Goal: Book appointment/travel/reservation

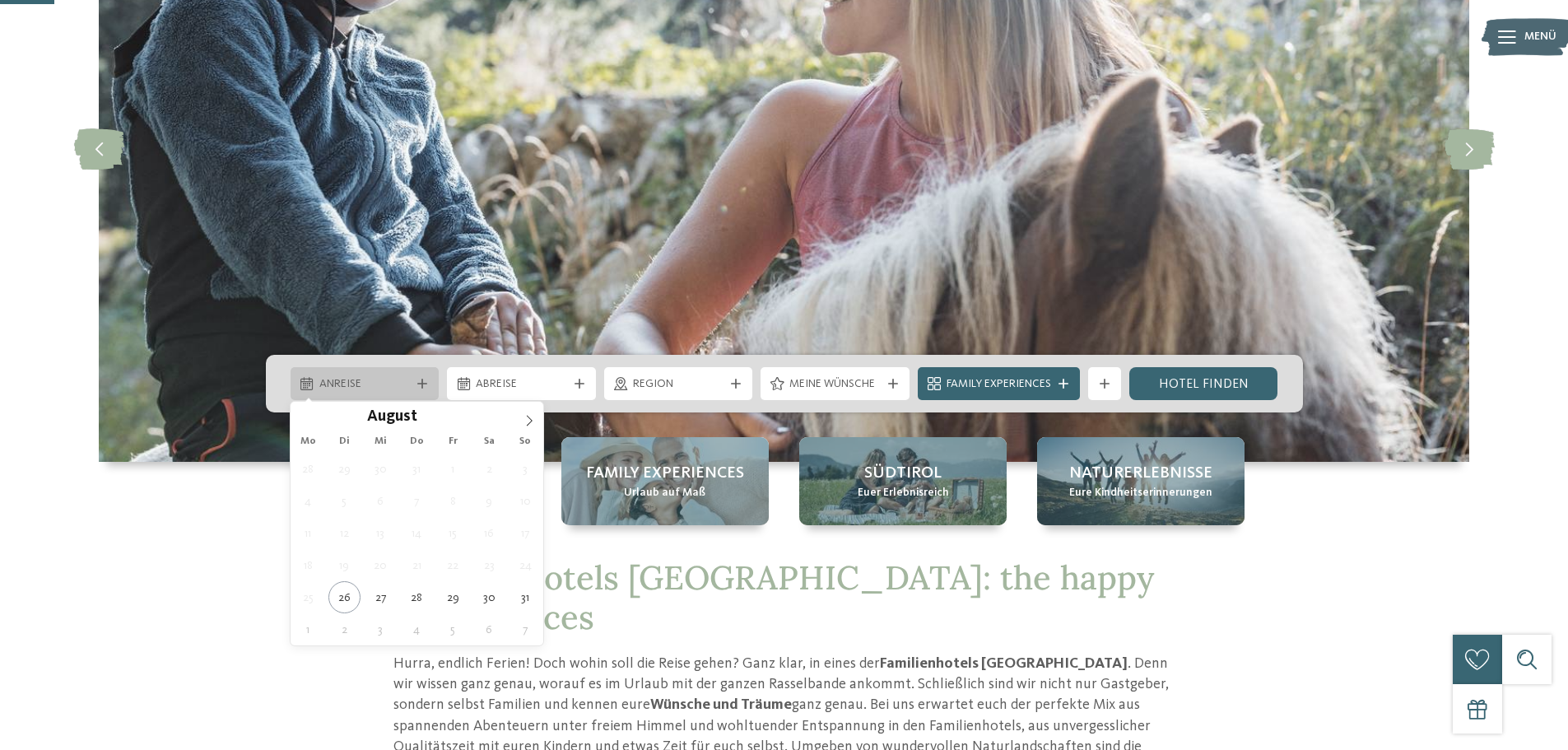
click at [423, 383] on icon at bounding box center [422, 384] width 10 height 10
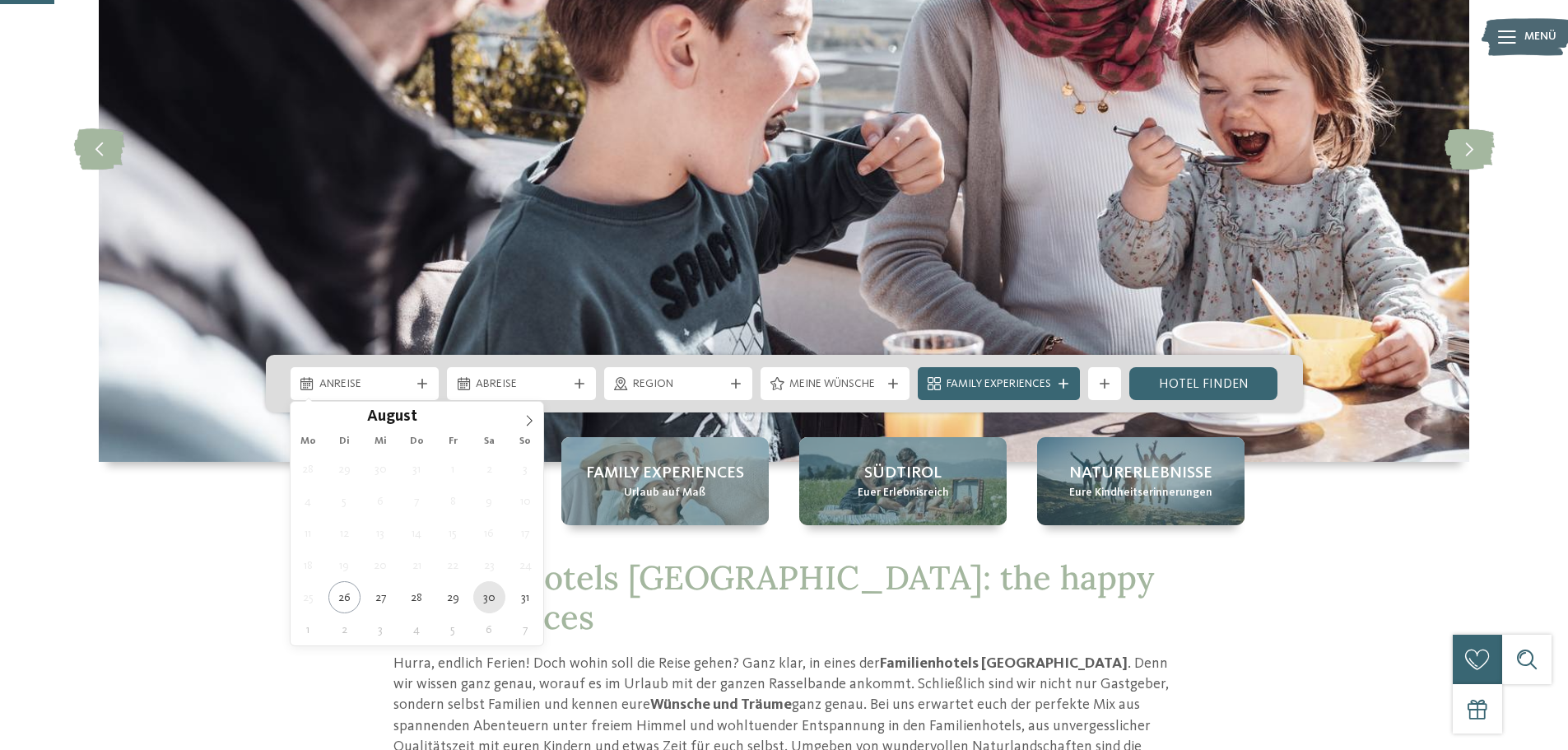
type div "30.08.2025"
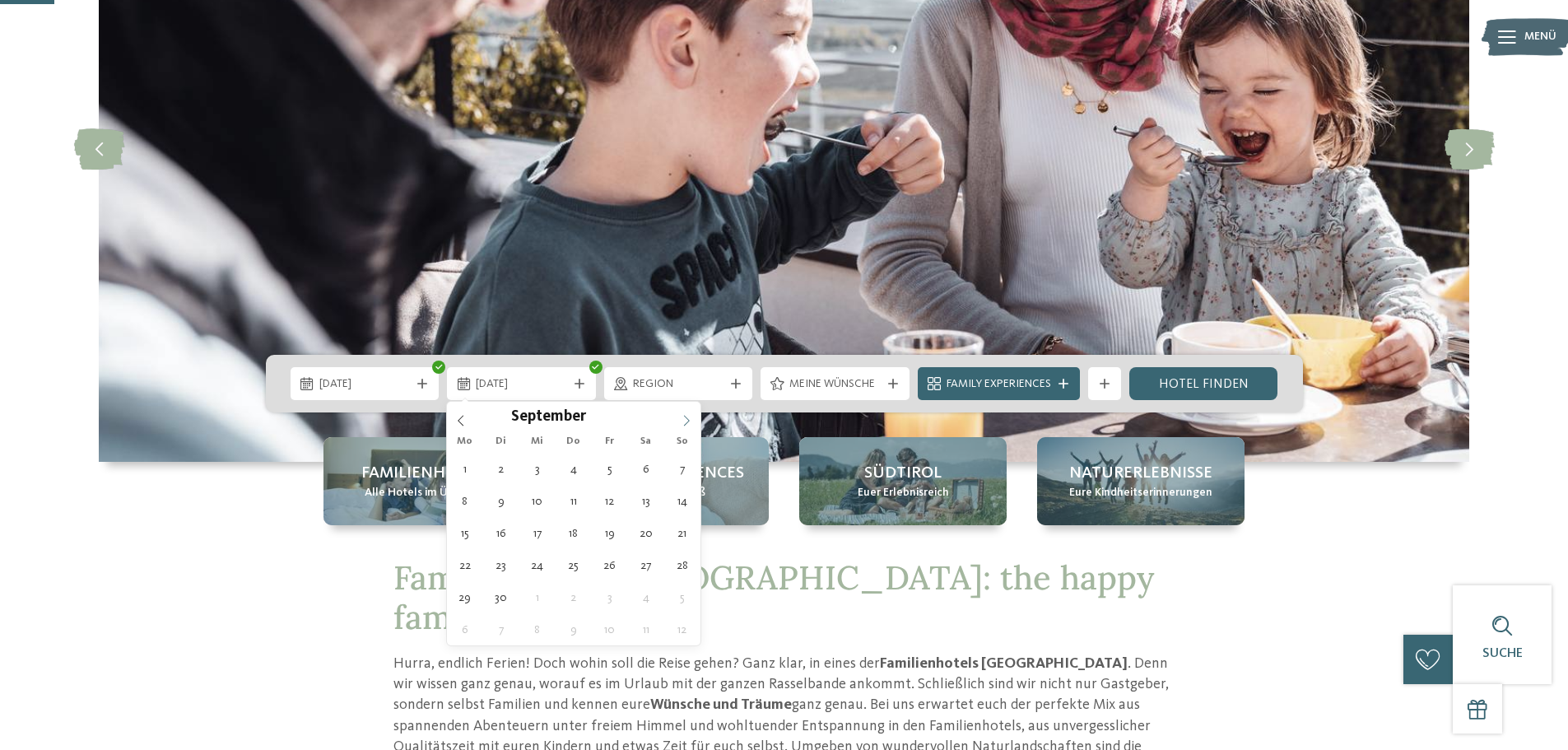
click at [681, 422] on icon at bounding box center [687, 421] width 12 height 12
type div "02.09.2025"
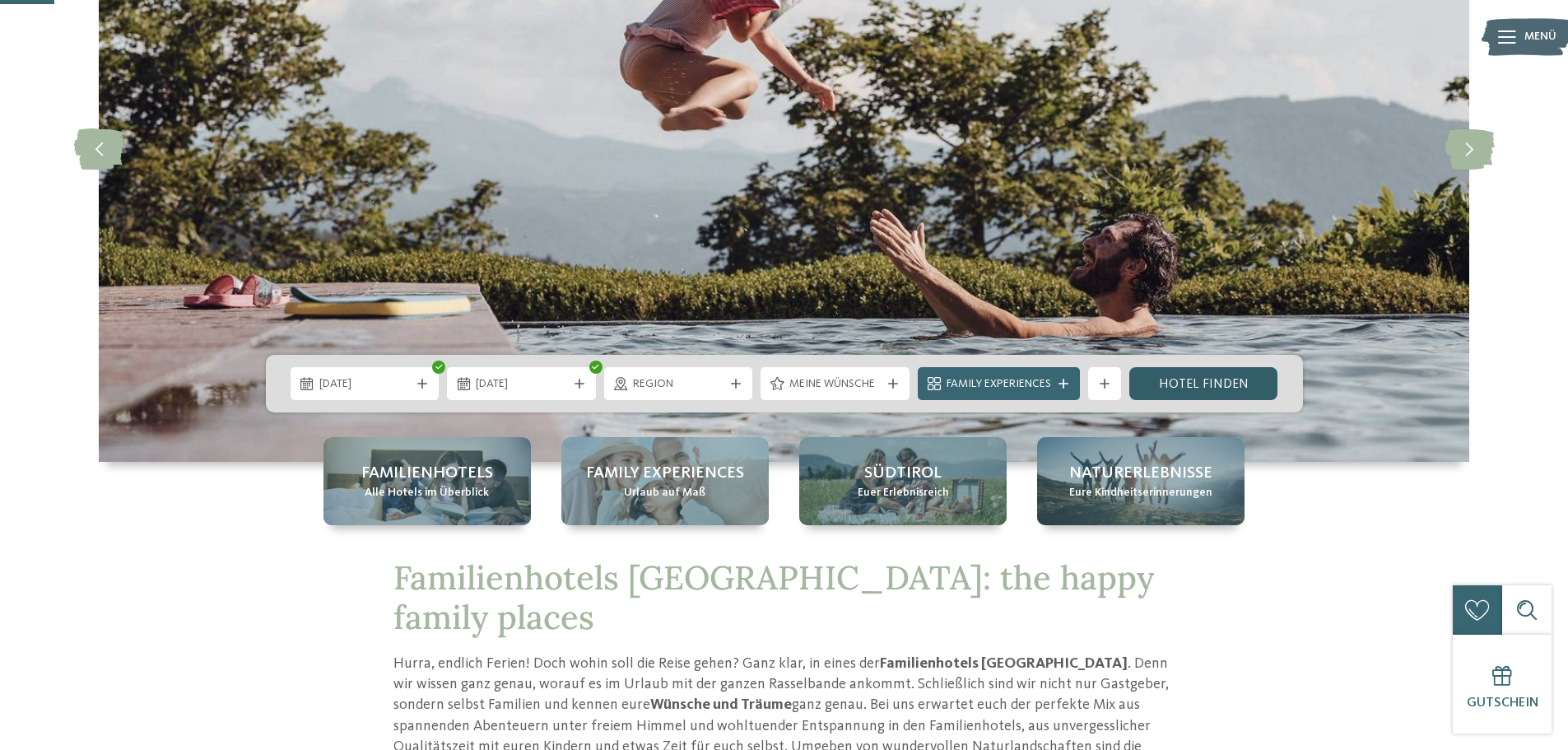
click at [1204, 383] on link "Hotel finden" at bounding box center [1203, 383] width 149 height 33
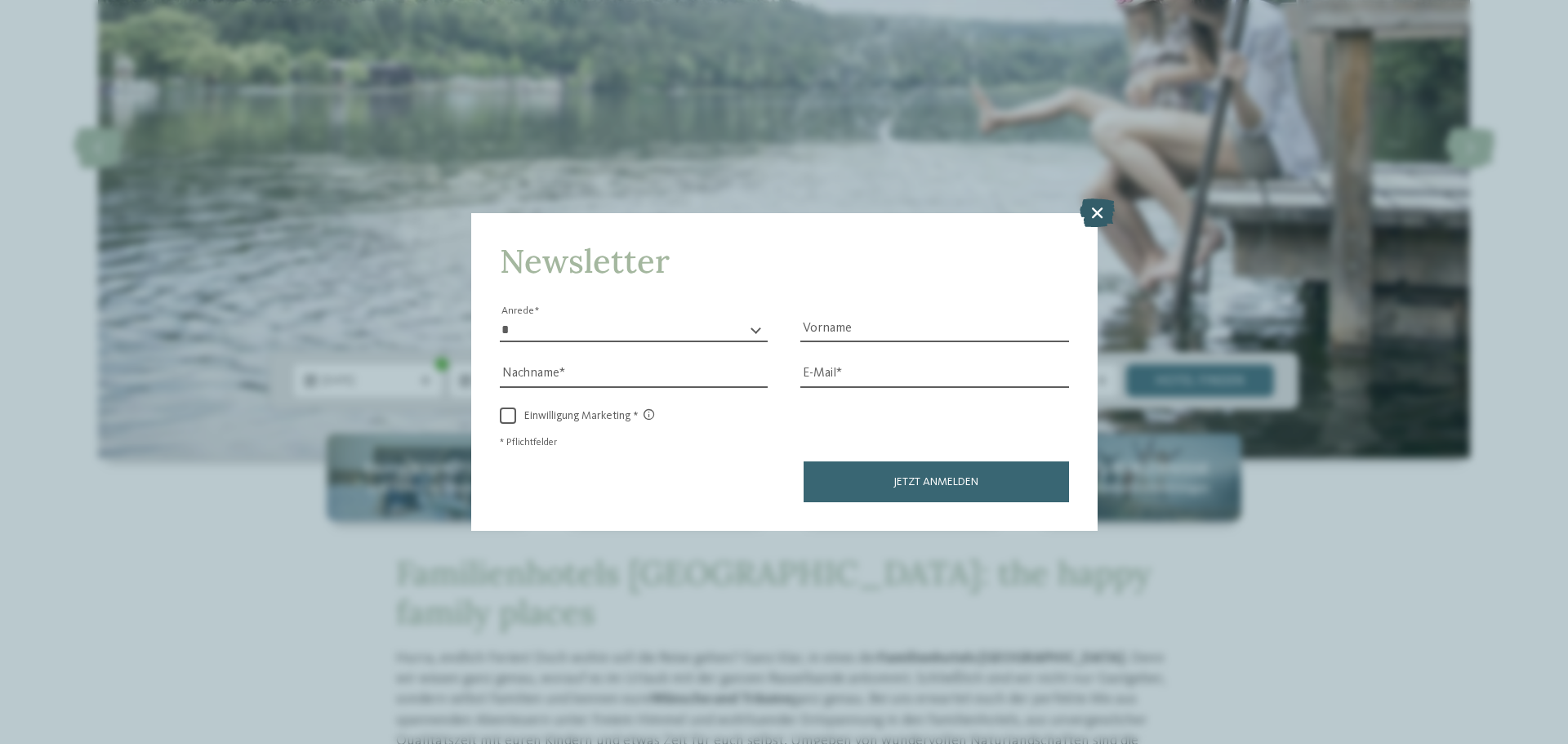
click at [1106, 203] on icon at bounding box center [1098, 213] width 35 height 29
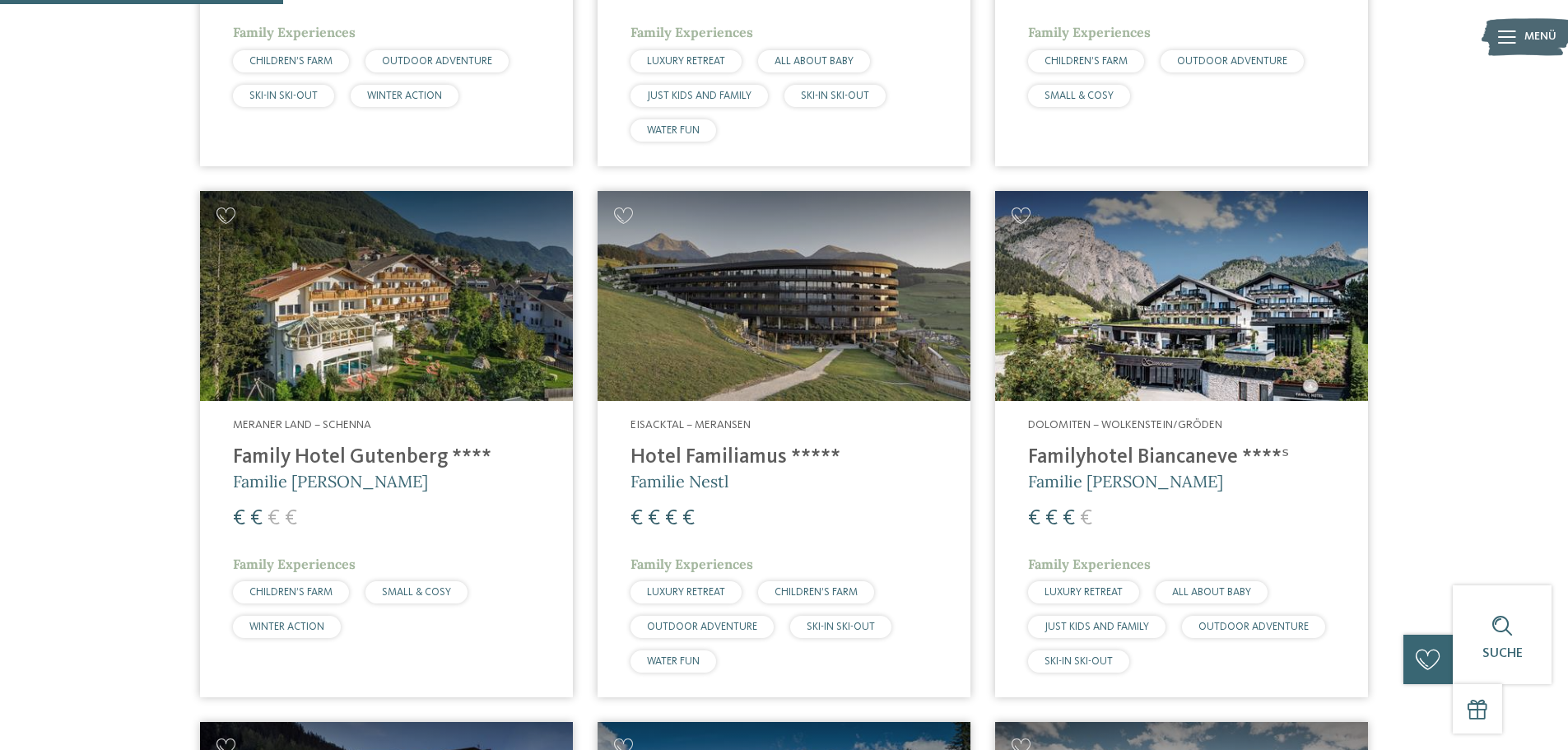
scroll to position [1034, 0]
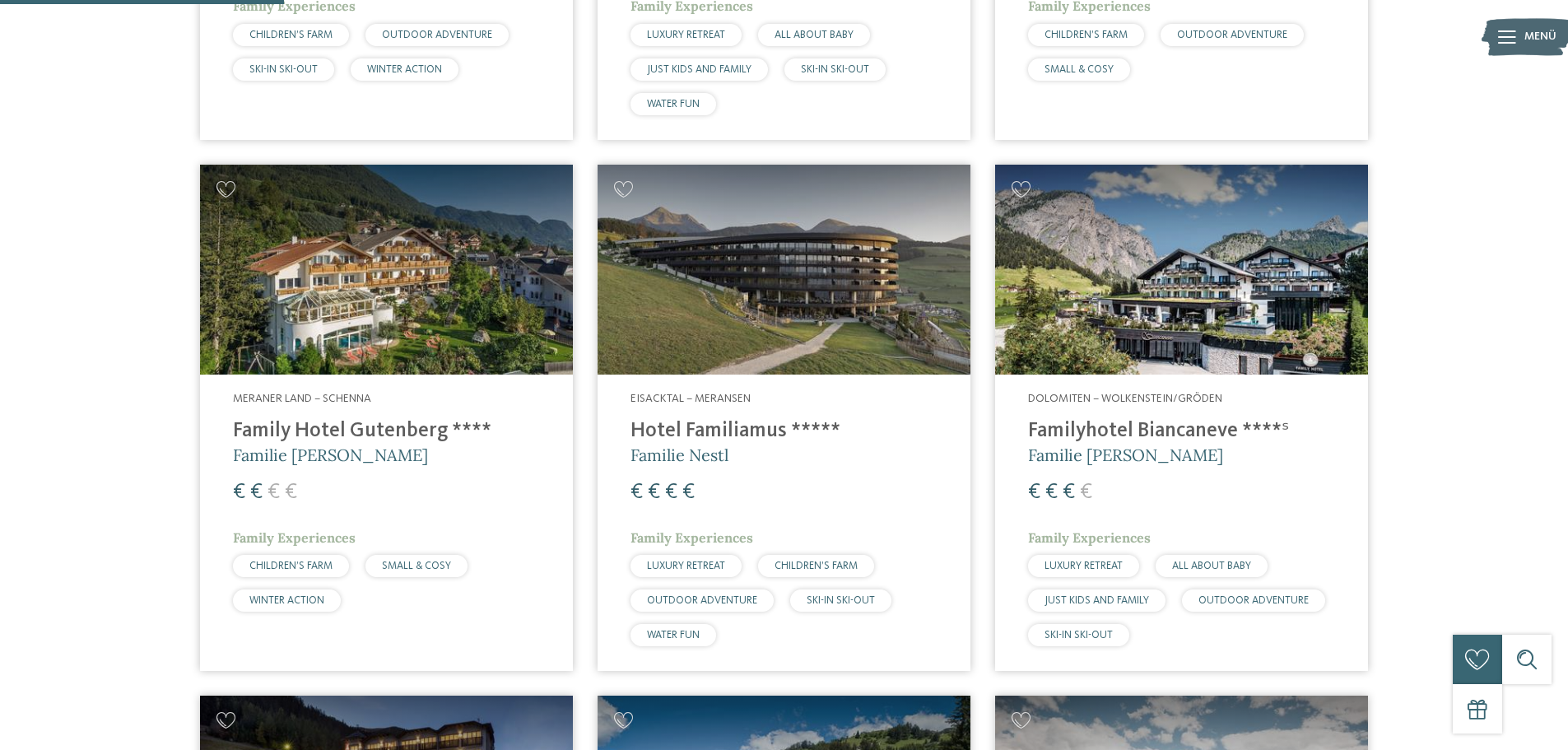
click at [399, 393] on address "Meraner Land – Schenna" at bounding box center [386, 399] width 307 height 16
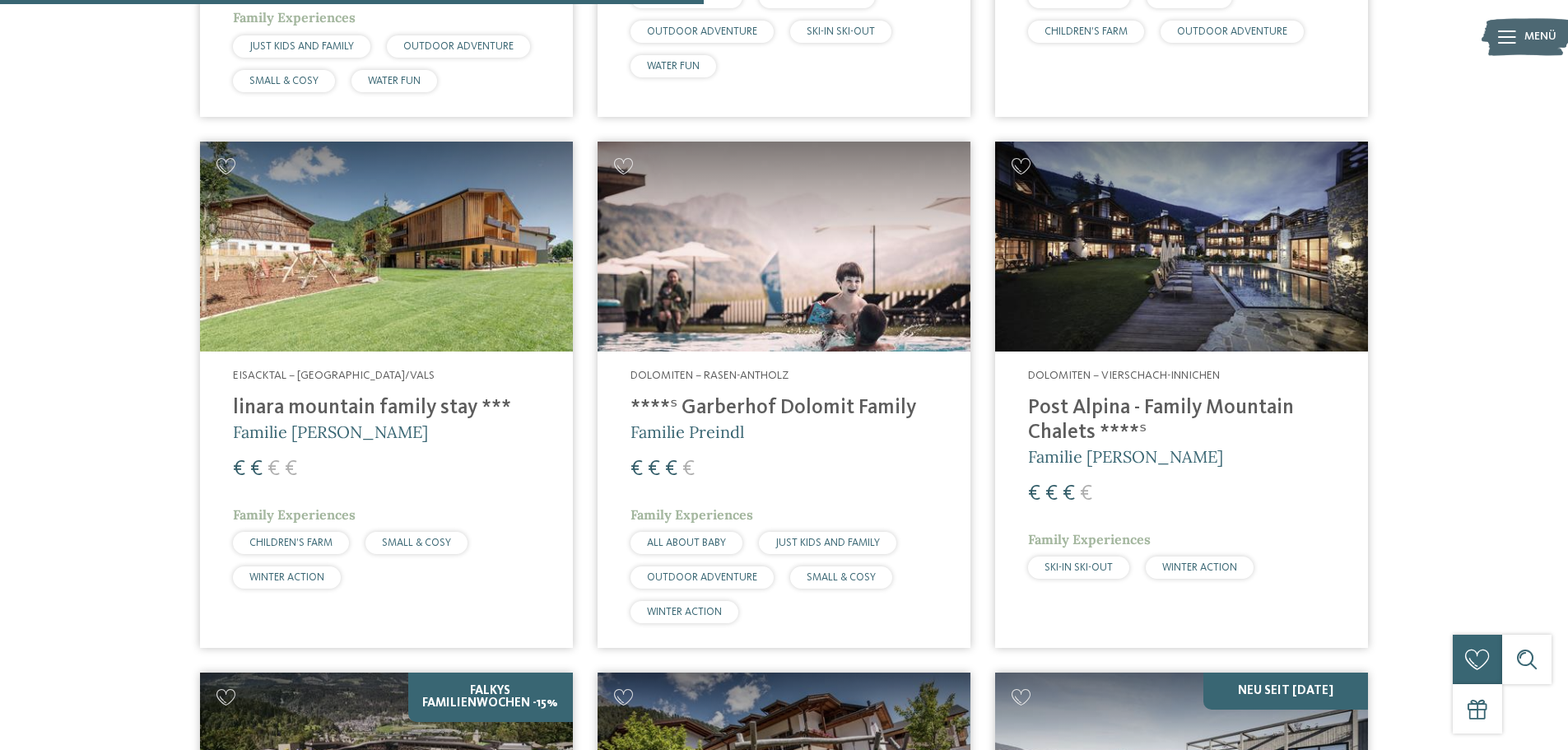
scroll to position [2682, 0]
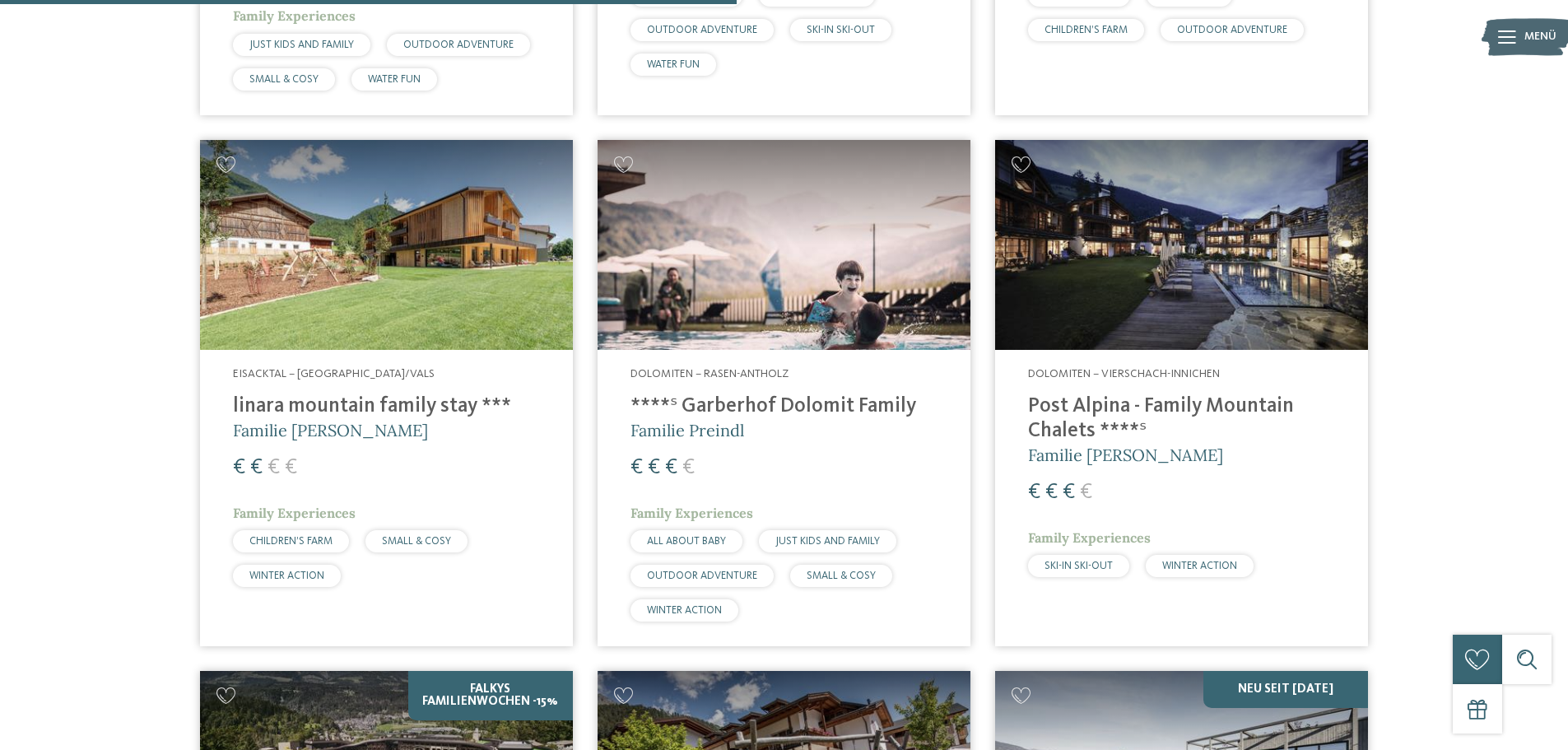
click at [393, 266] on img at bounding box center [386, 244] width 373 height 210
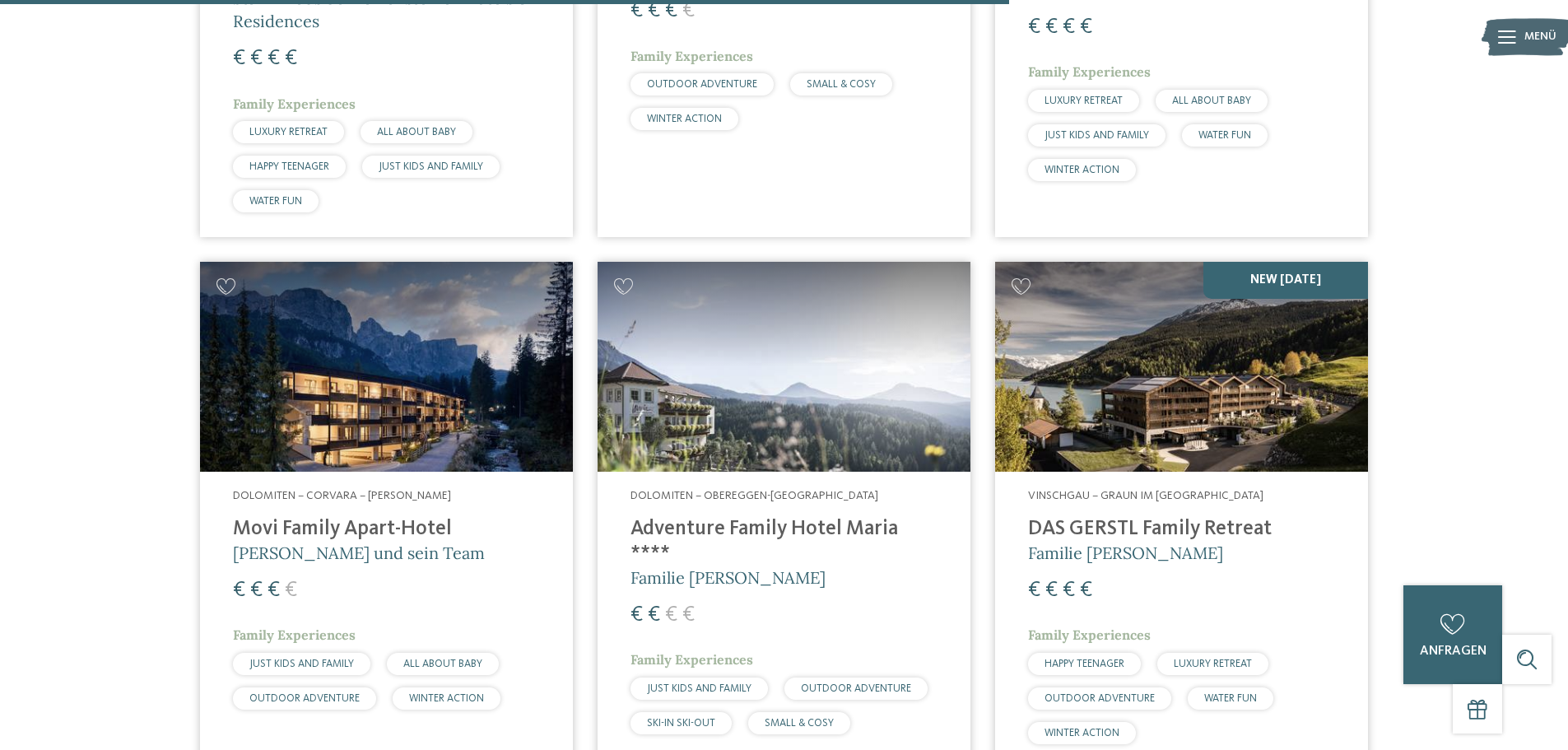
scroll to position [3753, 0]
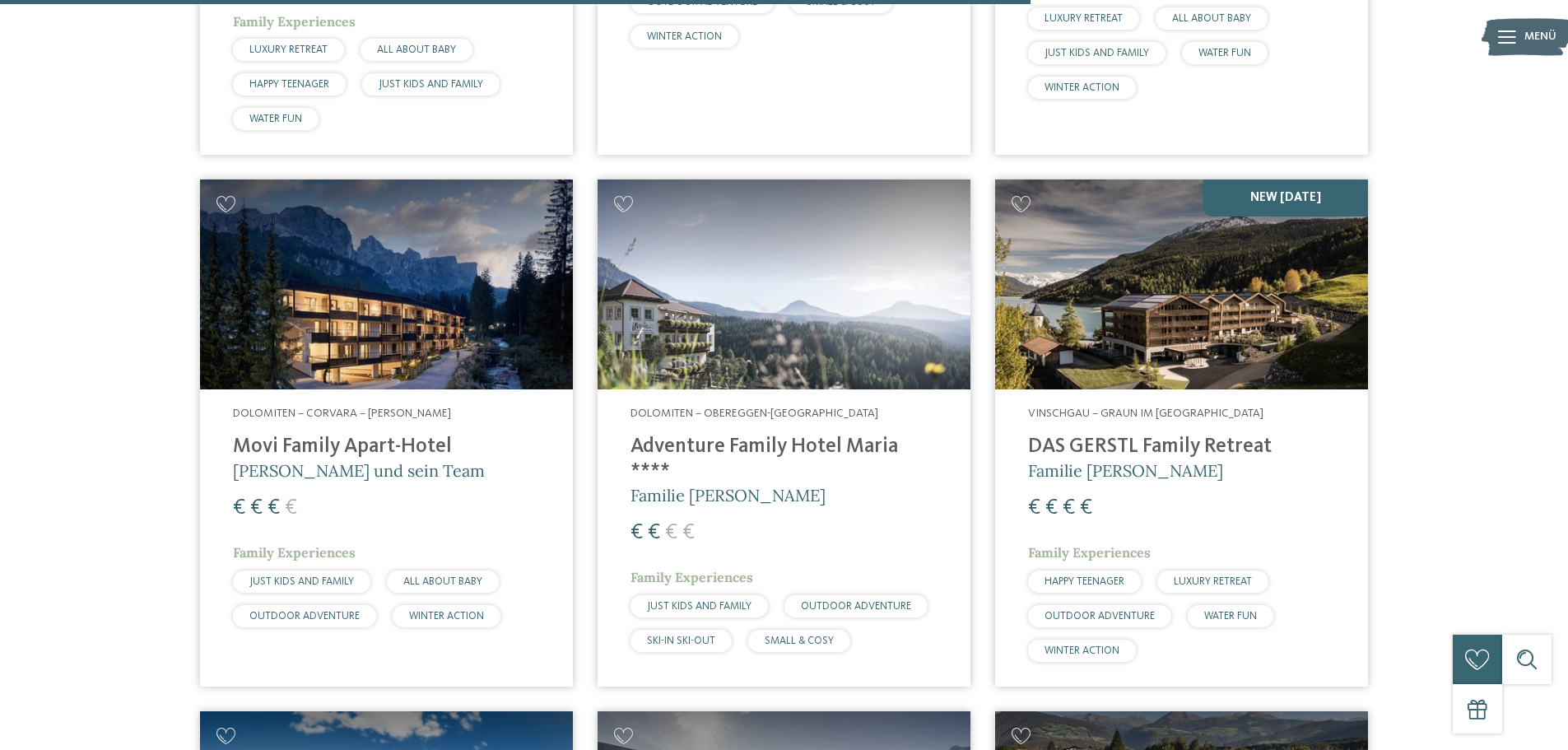
click at [775, 319] on img at bounding box center [784, 284] width 373 height 210
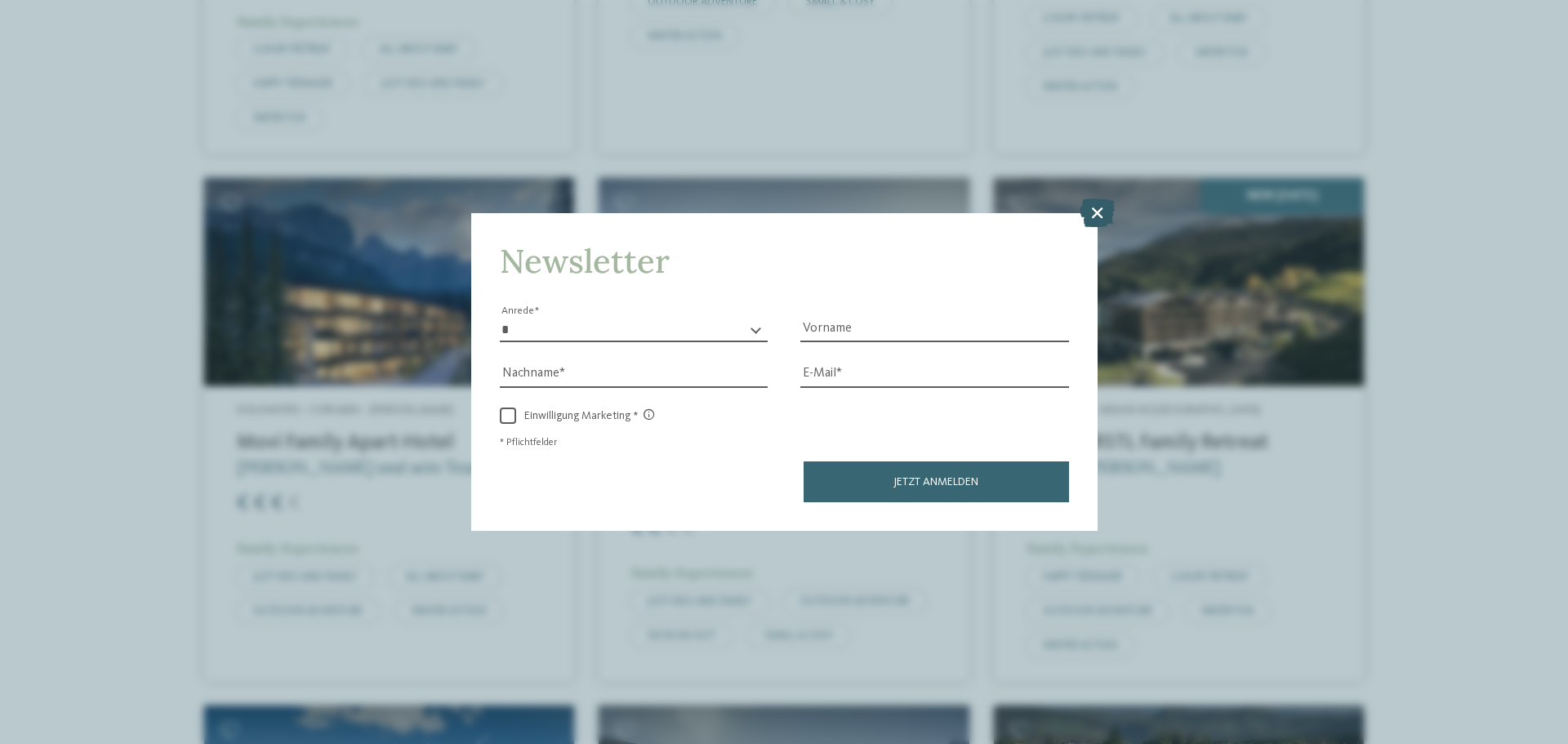
click at [1105, 208] on icon at bounding box center [1098, 213] width 35 height 29
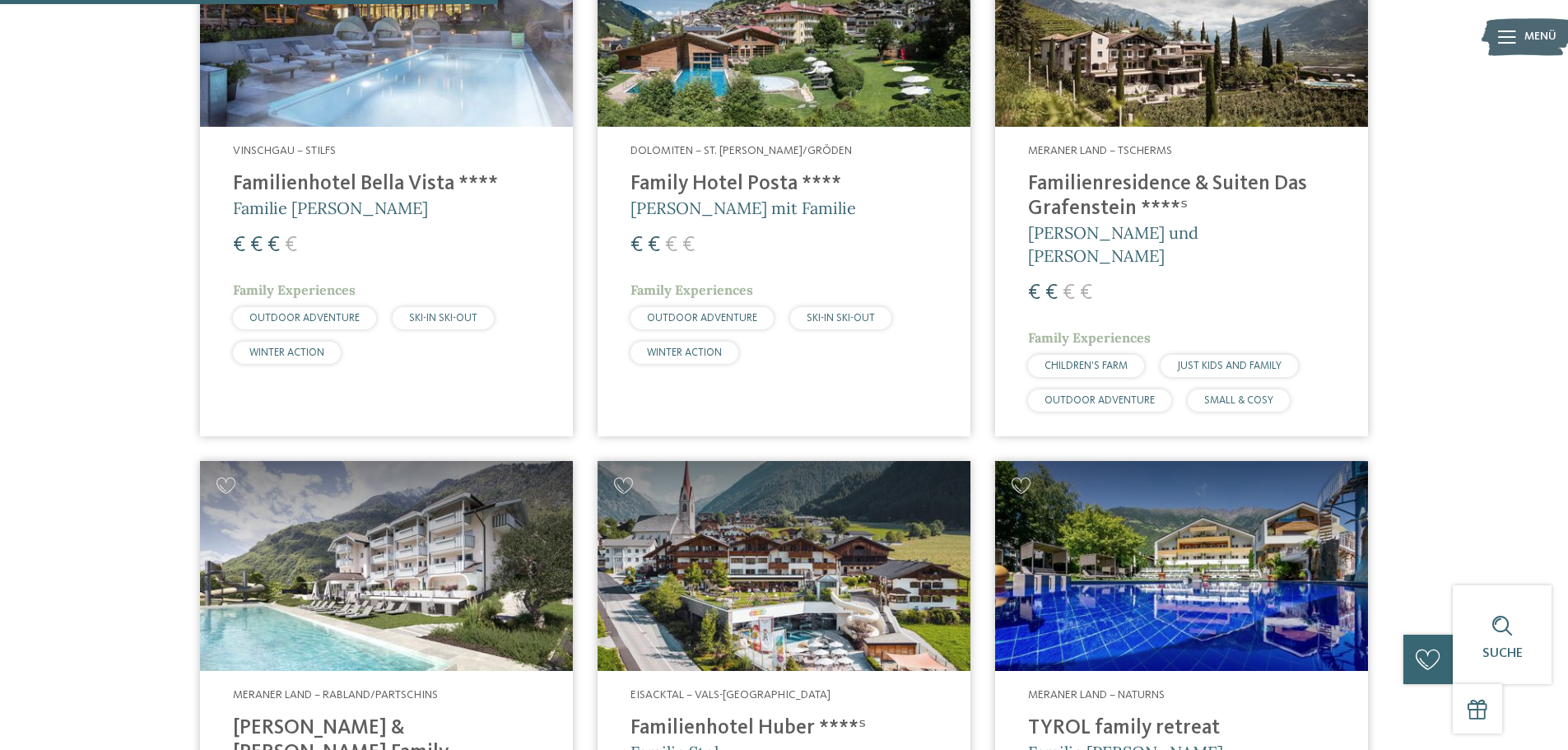
scroll to position [1776, 0]
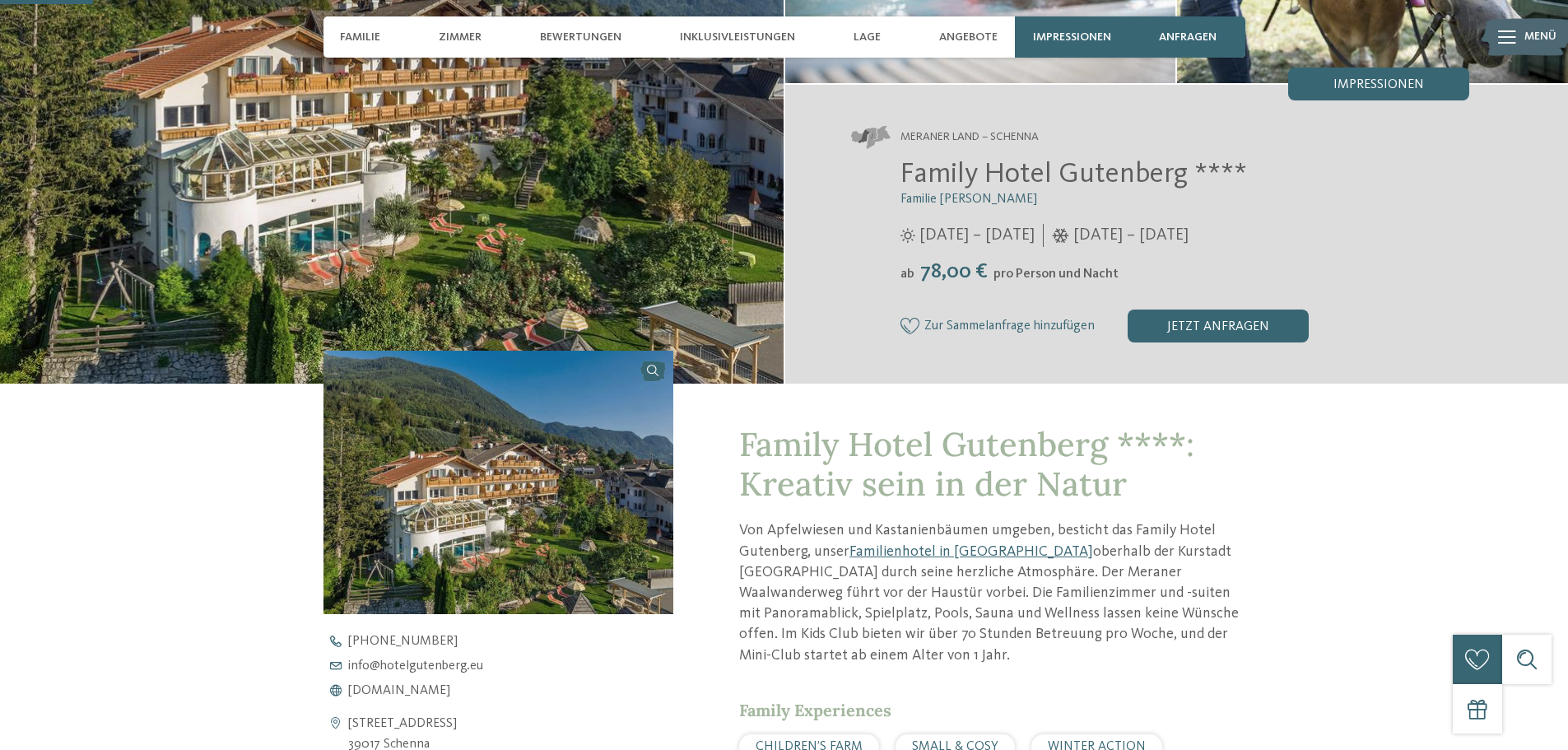
scroll to position [329, 0]
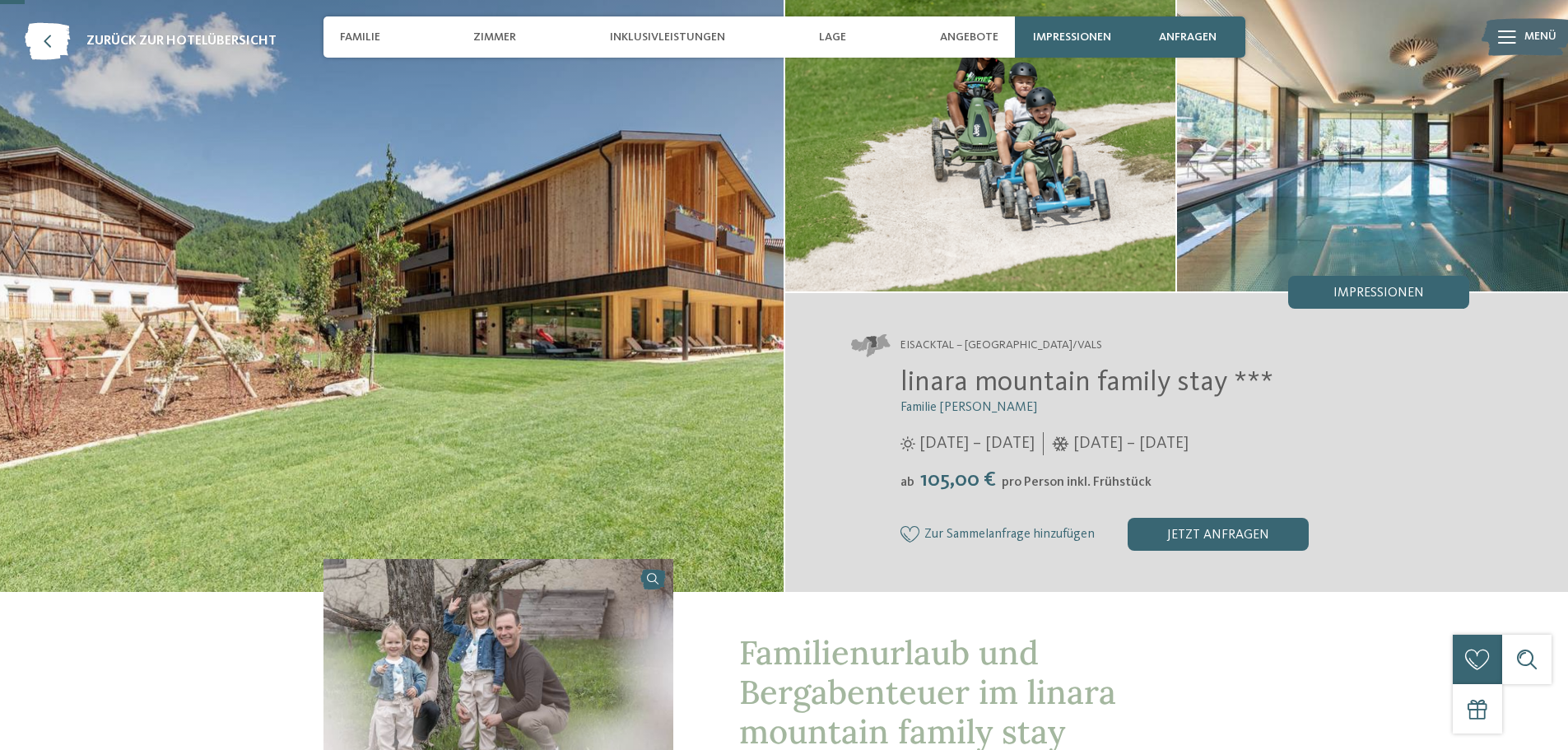
scroll to position [83, 0]
